Goal: Transaction & Acquisition: Purchase product/service

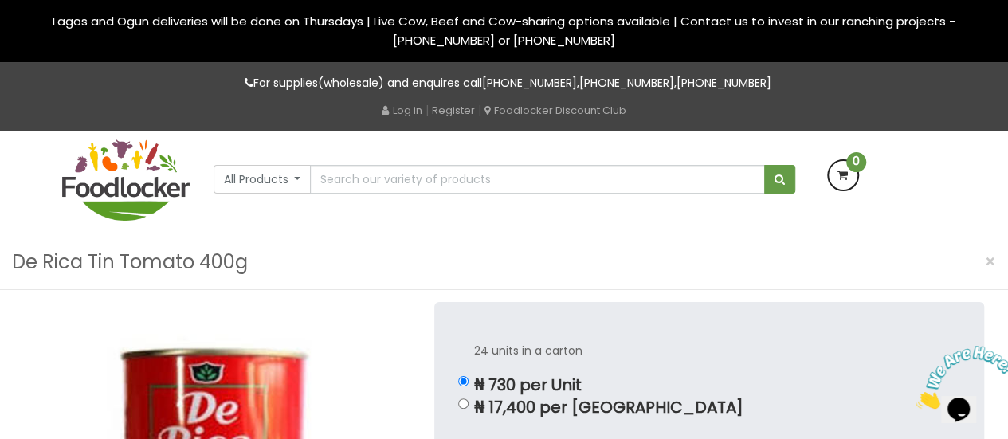
click at [300, 179] on button "All Products" at bounding box center [262, 179] width 98 height 29
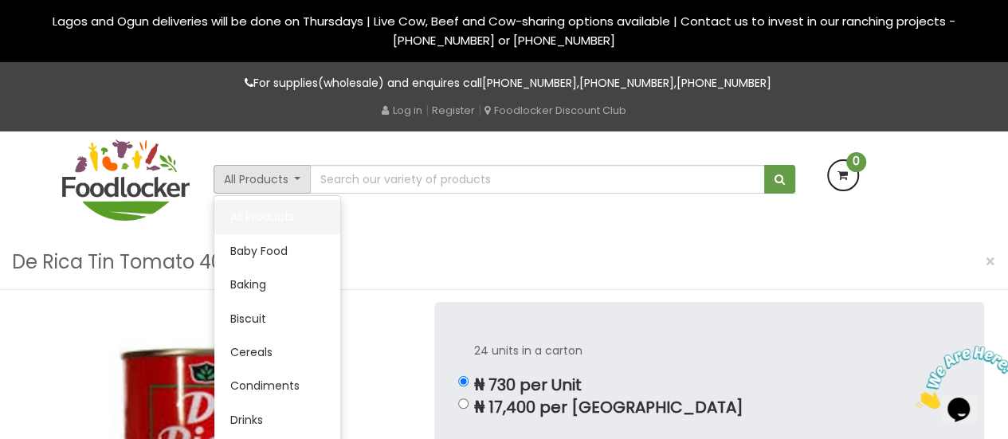
click at [276, 214] on link "All Products" at bounding box center [277, 216] width 126 height 33
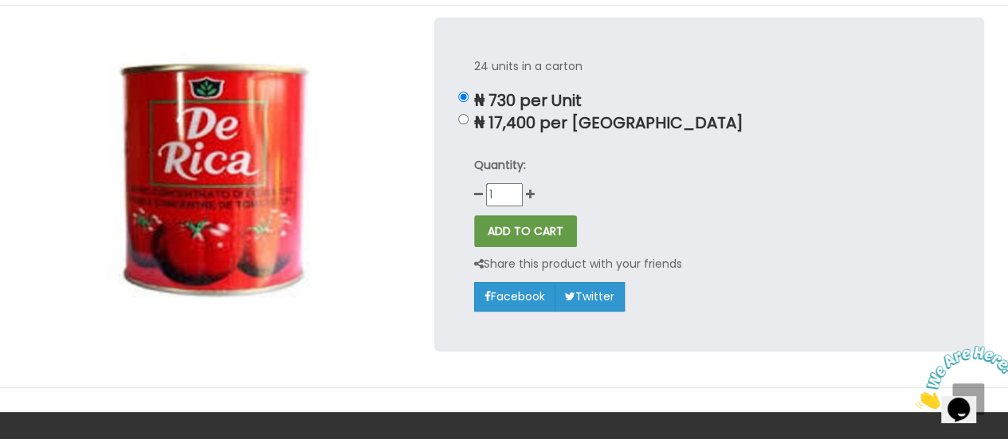
scroll to position [14, 0]
